Goal: Entertainment & Leisure: Consume media (video, audio)

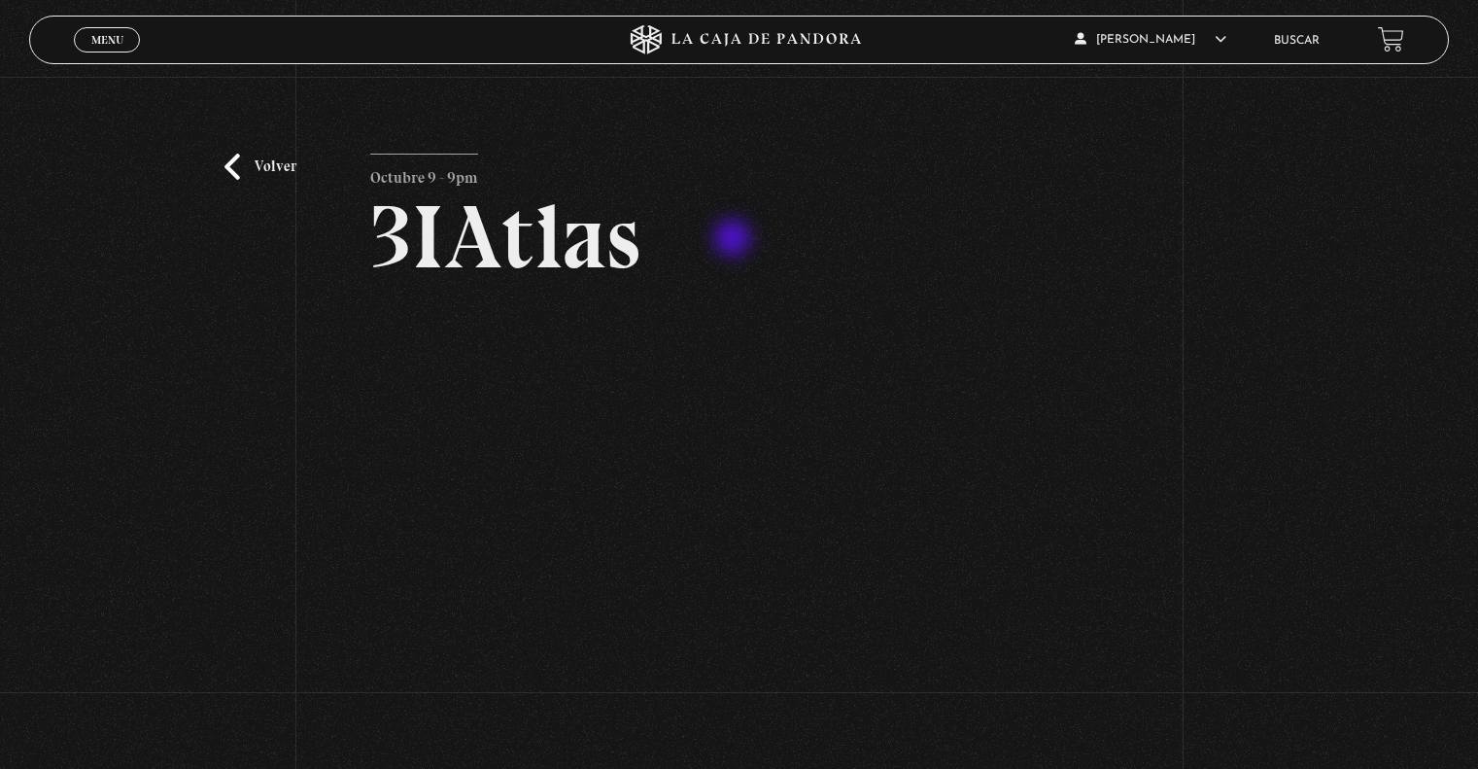
scroll to position [97, 0]
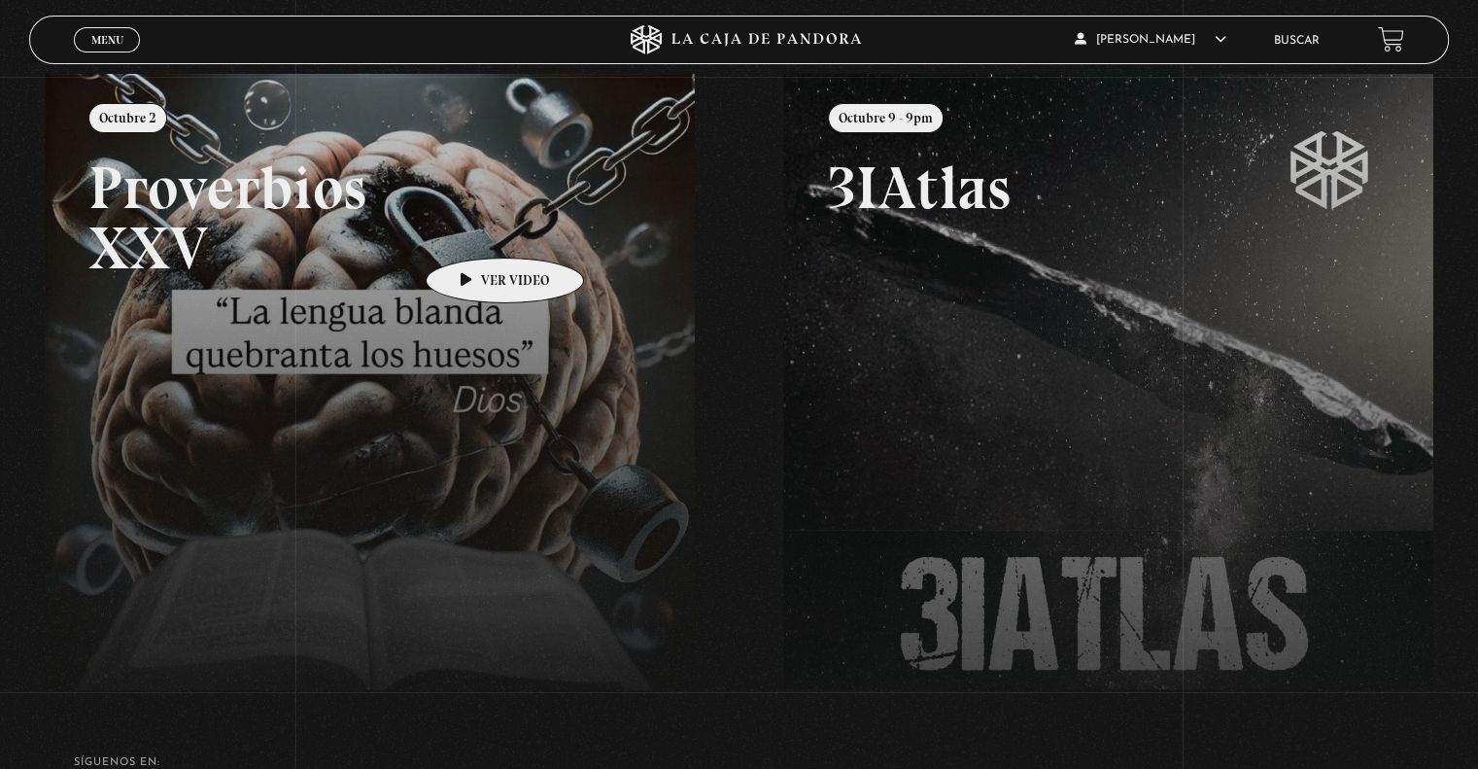
scroll to position [292, 0]
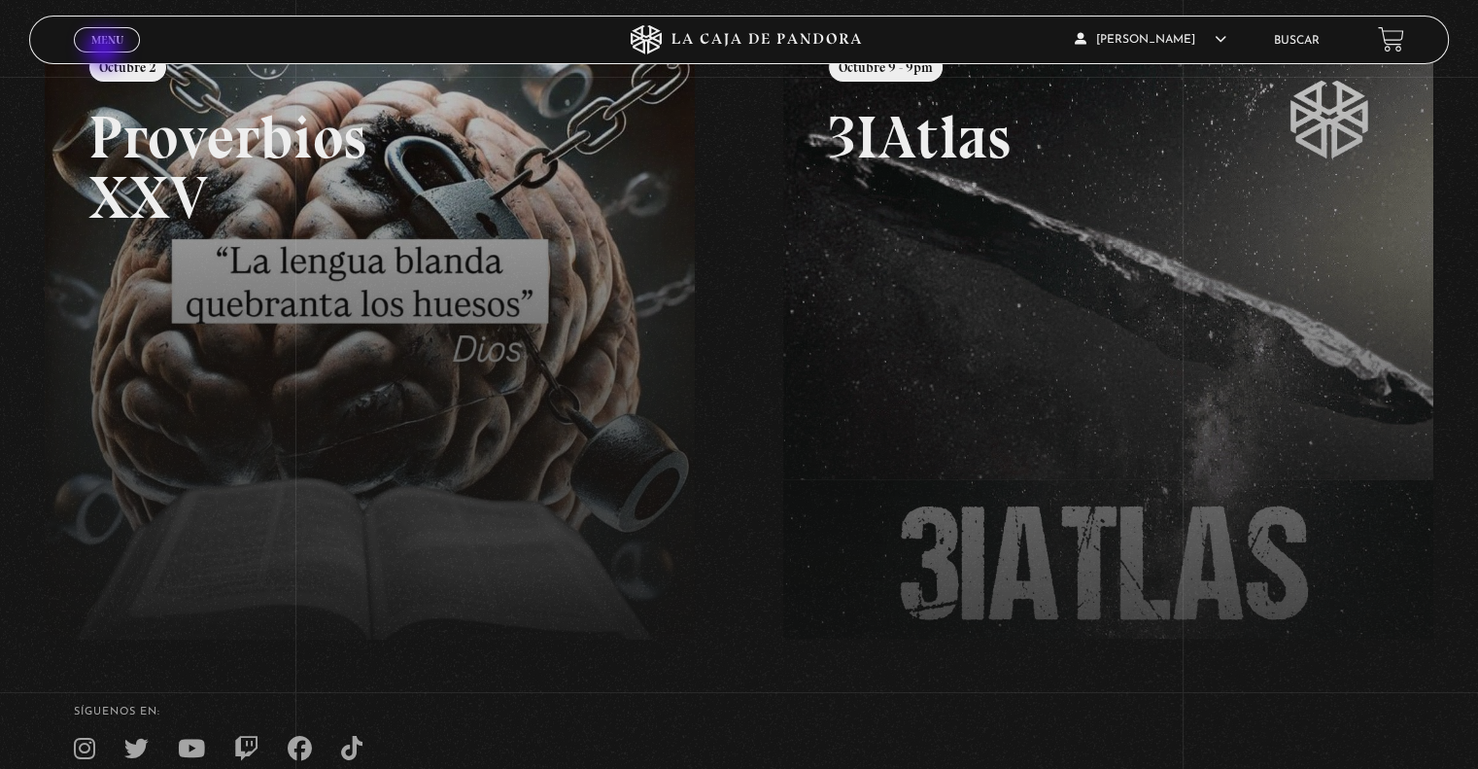
click at [103, 46] on link "Menu Cerrar" at bounding box center [107, 39] width 66 height 25
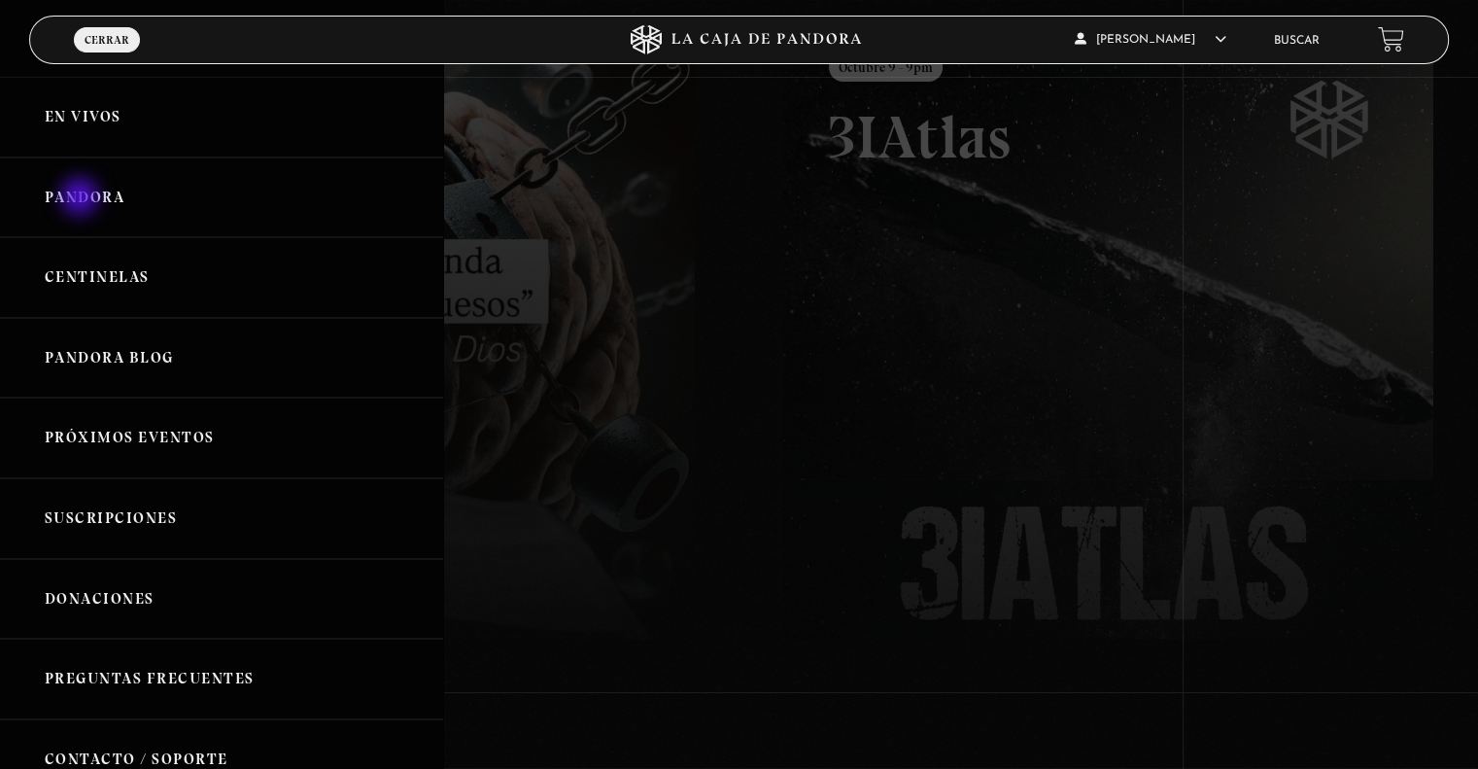
click at [82, 198] on link "Pandora" at bounding box center [221, 197] width 443 height 81
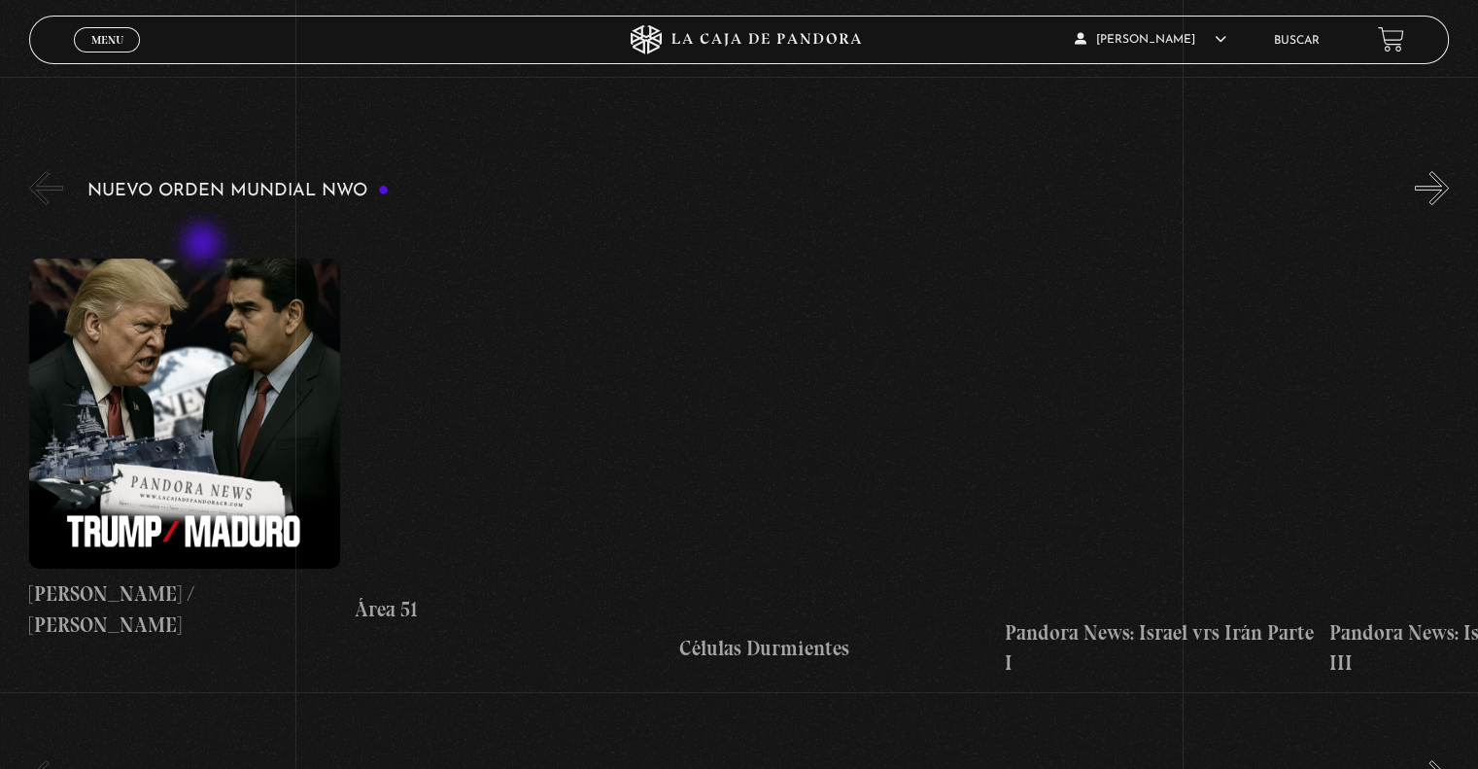
scroll to position [292, 0]
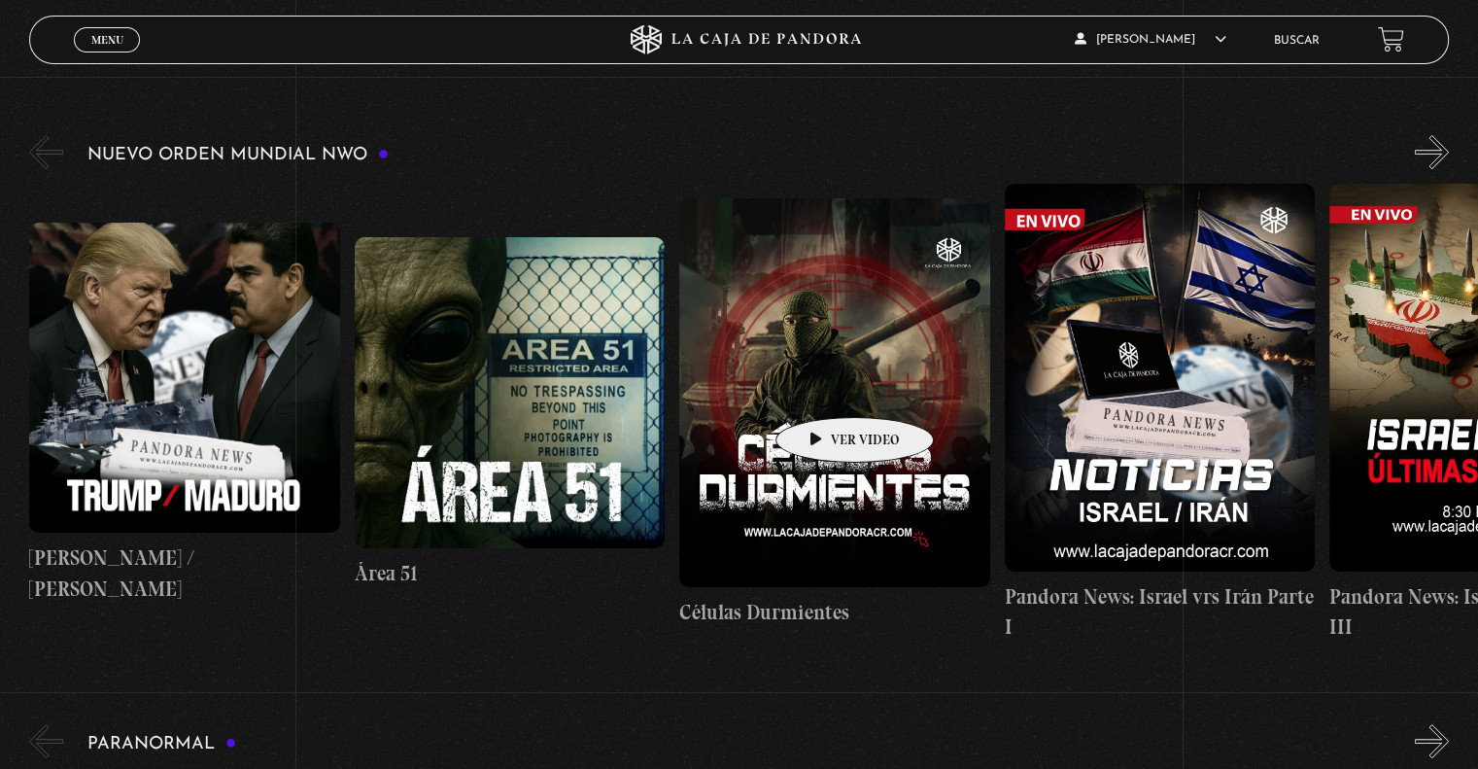
click at [824, 388] on figure at bounding box center [834, 392] width 310 height 388
click at [835, 392] on figure at bounding box center [834, 392] width 310 height 388
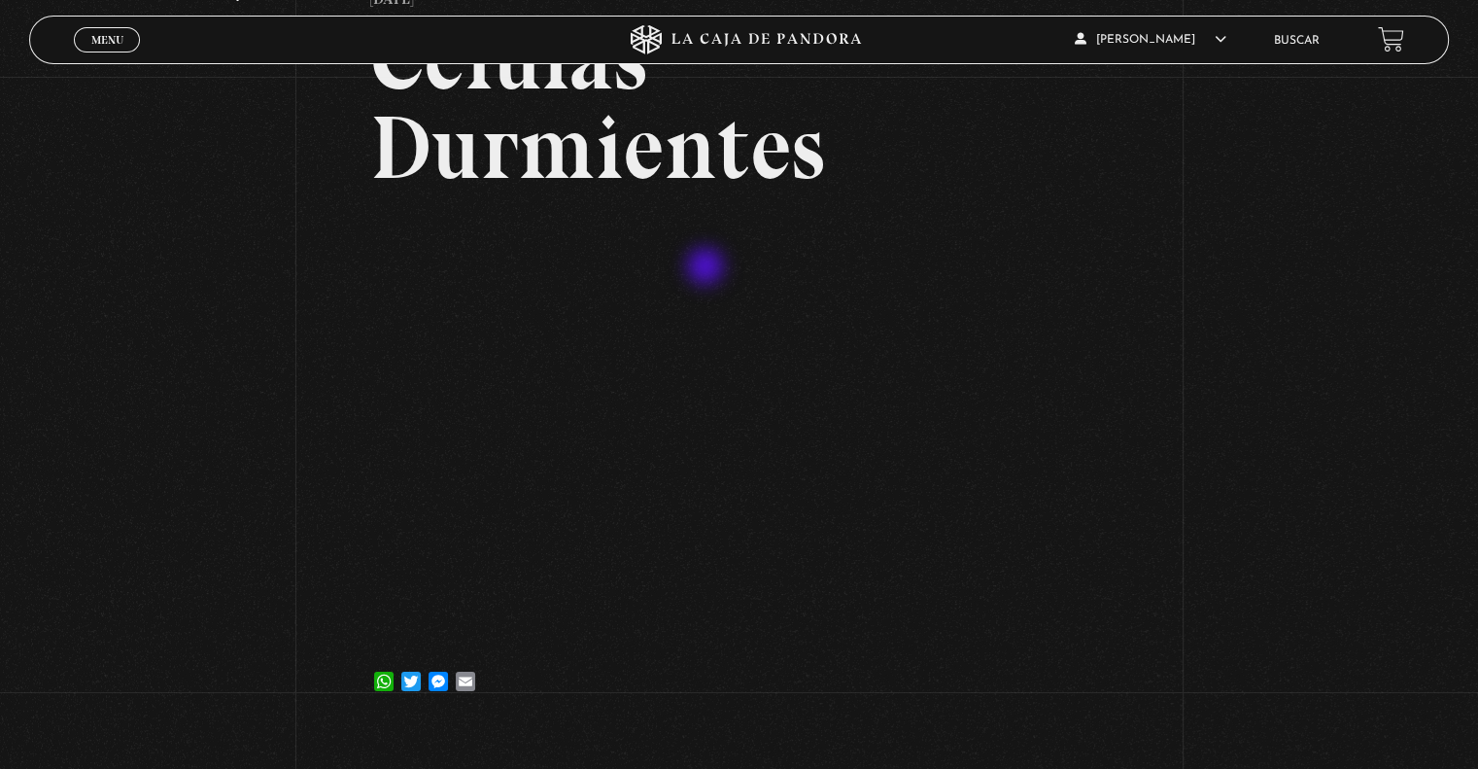
scroll to position [194, 0]
